Goal: Find contact information: Find contact information

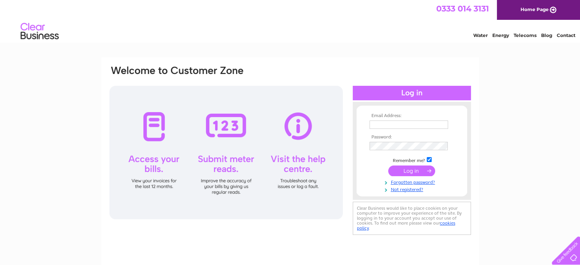
type input "info@indabadeli.com"
click at [410, 172] on input "submit" at bounding box center [411, 170] width 47 height 11
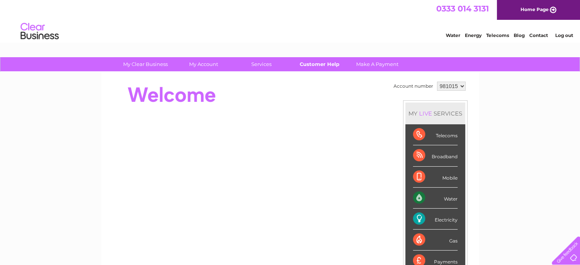
click at [326, 64] on link "Customer Help" at bounding box center [319, 64] width 63 height 14
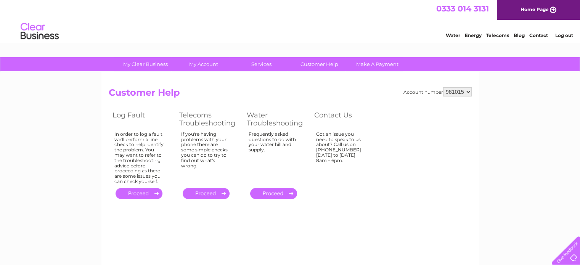
click at [538, 35] on link "Contact" at bounding box center [538, 35] width 19 height 6
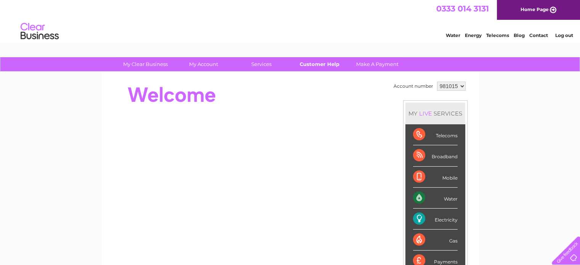
click at [319, 62] on link "Customer Help" at bounding box center [319, 64] width 63 height 14
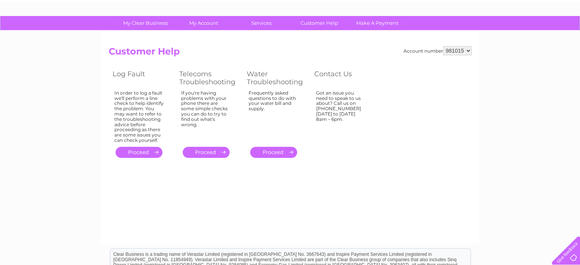
scroll to position [42, 0]
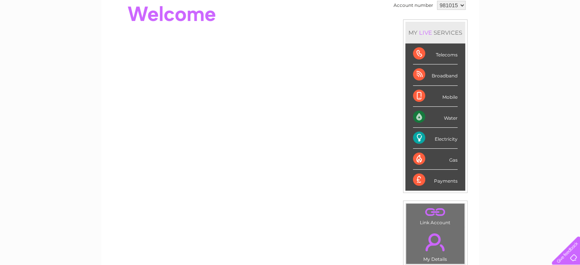
scroll to position [80, 0]
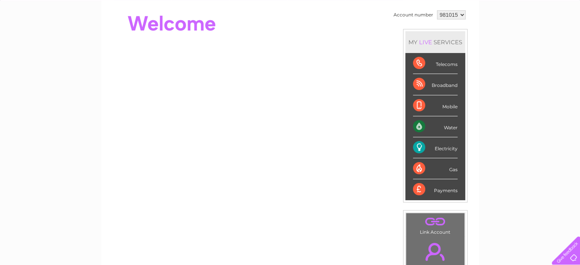
scroll to position [72, 0]
